Goal: Task Accomplishment & Management: Use online tool/utility

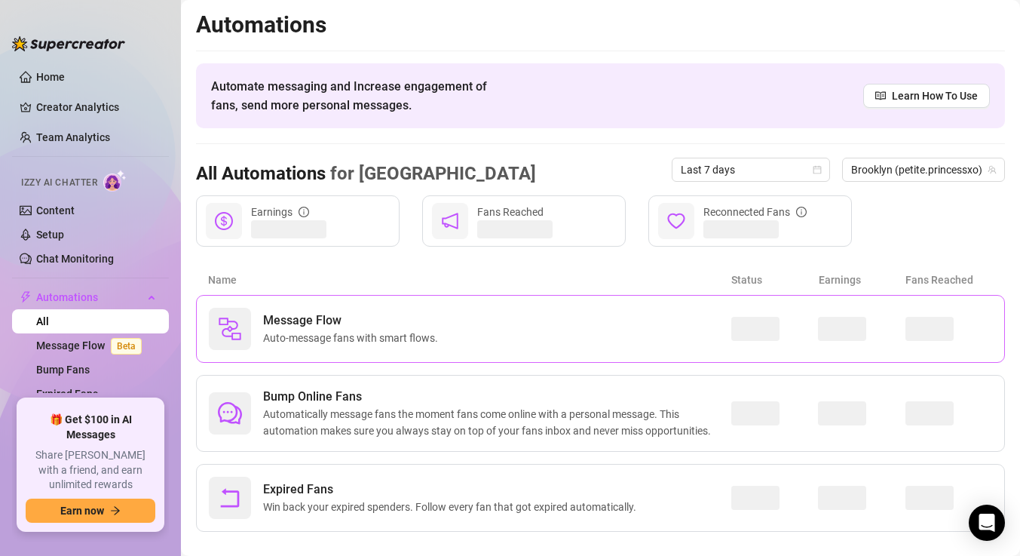
scroll to position [21, 0]
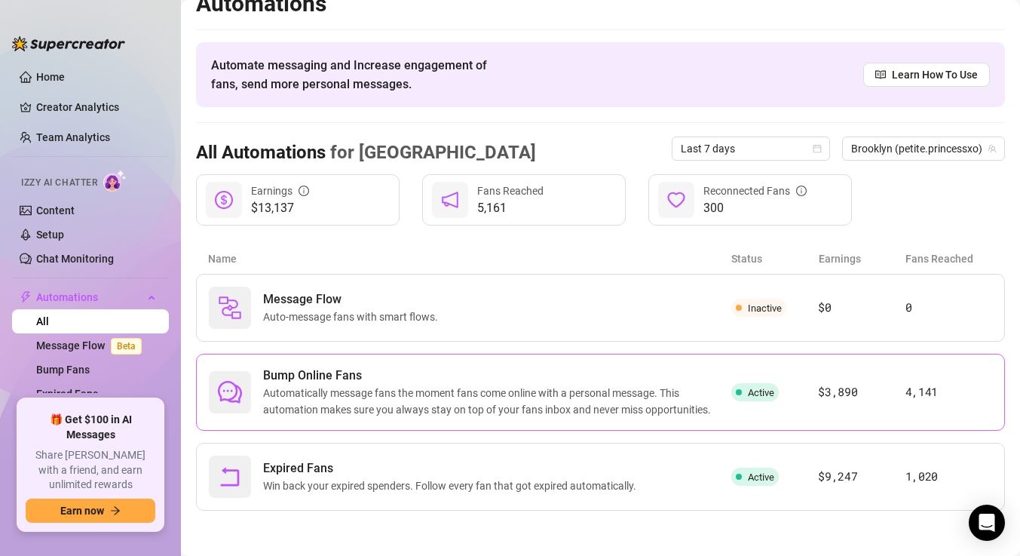
click at [530, 365] on div "Bump Online Fans Automatically message fans the moment fans come online with a …" at bounding box center [600, 392] width 809 height 77
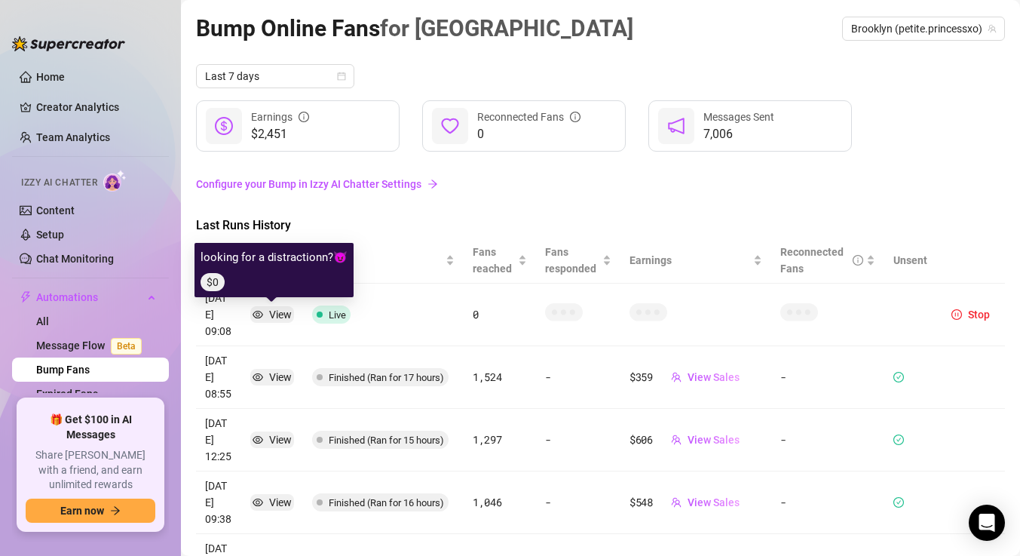
click at [277, 314] on div "View" at bounding box center [280, 314] width 23 height 17
click at [259, 315] on icon "eye" at bounding box center [258, 314] width 11 height 11
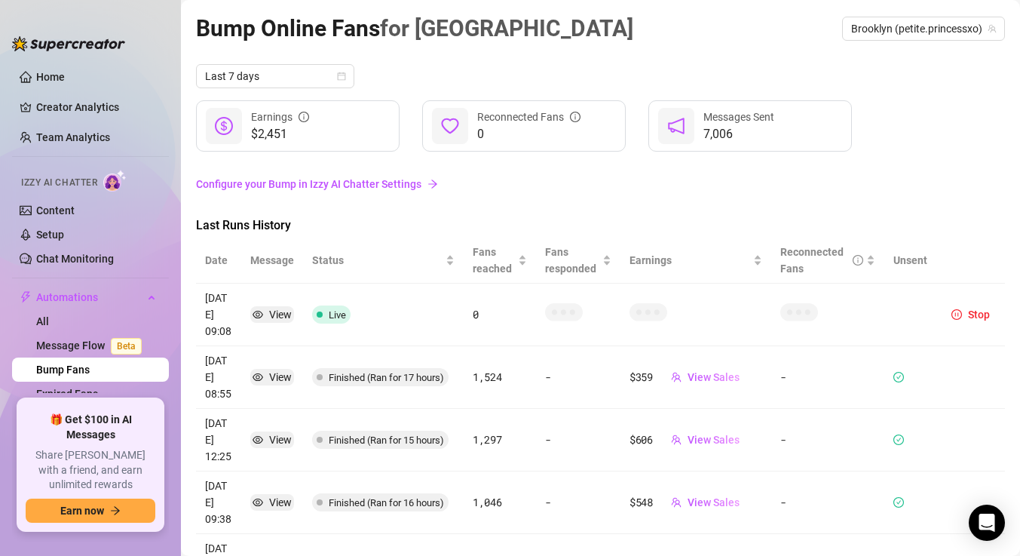
click at [577, 311] on icon at bounding box center [564, 312] width 38 height 18
click at [961, 29] on span "Brooklyn (petite.princessxo)" at bounding box center [923, 28] width 145 height 23
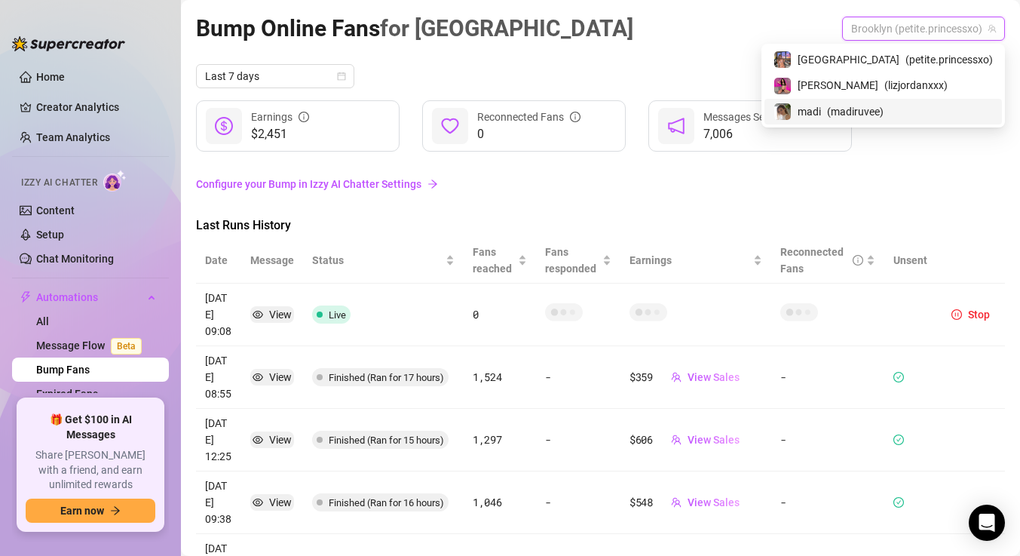
click at [883, 113] on span "( madiruvee )" at bounding box center [855, 111] width 57 height 17
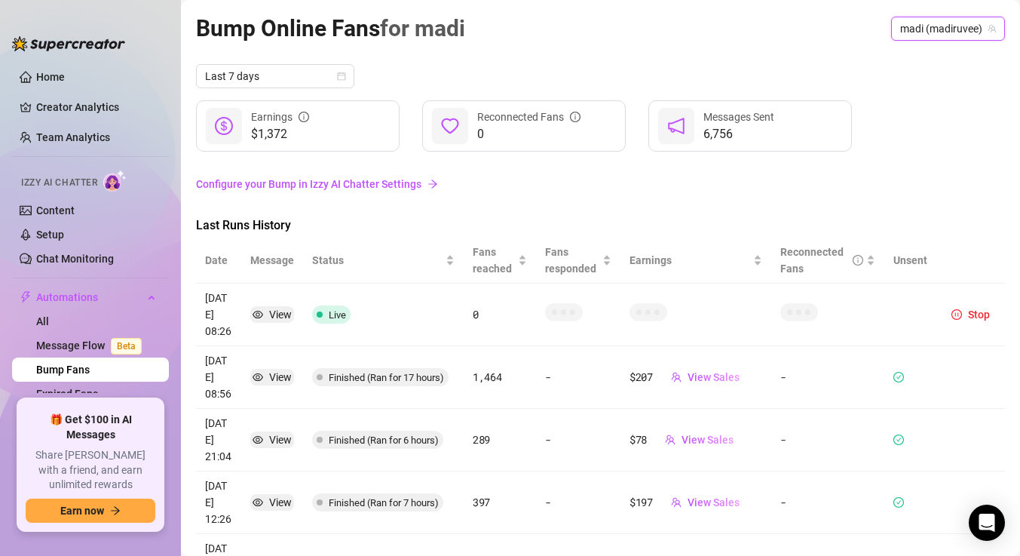
click at [962, 25] on span "madi (madiruvee)" at bounding box center [948, 28] width 96 height 23
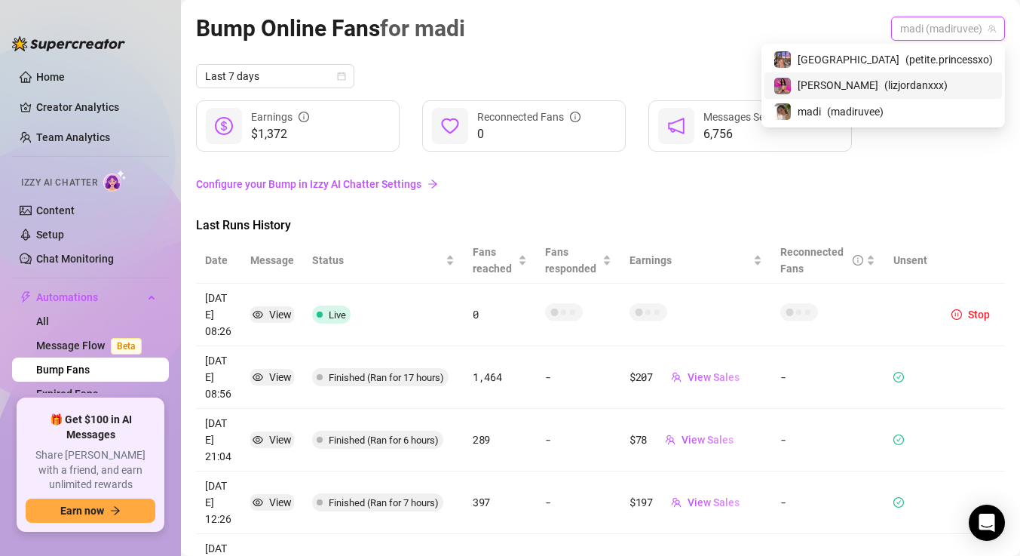
click at [941, 78] on div "liz ( lizjordanxxx )" at bounding box center [882, 85] width 219 height 18
